Goal: Task Accomplishment & Management: Complete application form

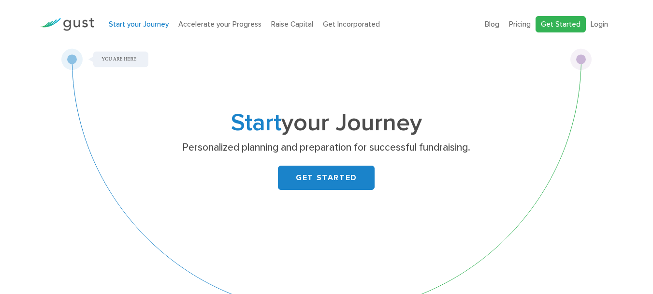
click at [558, 19] on link "Get Started" at bounding box center [561, 24] width 50 height 17
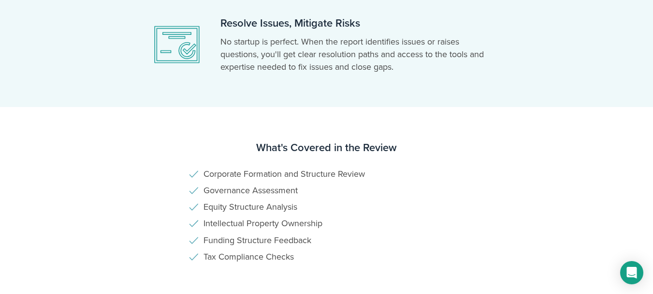
scroll to position [532, 0]
